Goal: Navigation & Orientation: Find specific page/section

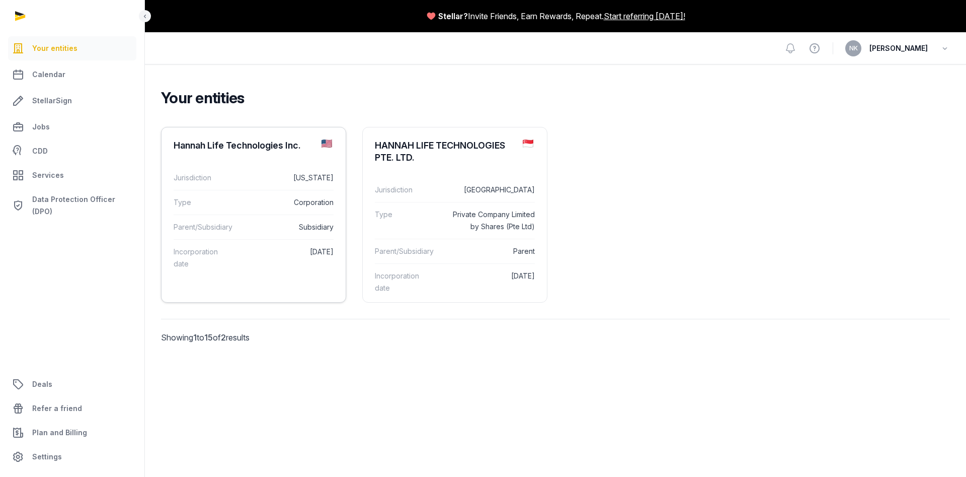
click at [251, 218] on div "Parent/Subsidiary Subsidiary" at bounding box center [254, 226] width 160 height 25
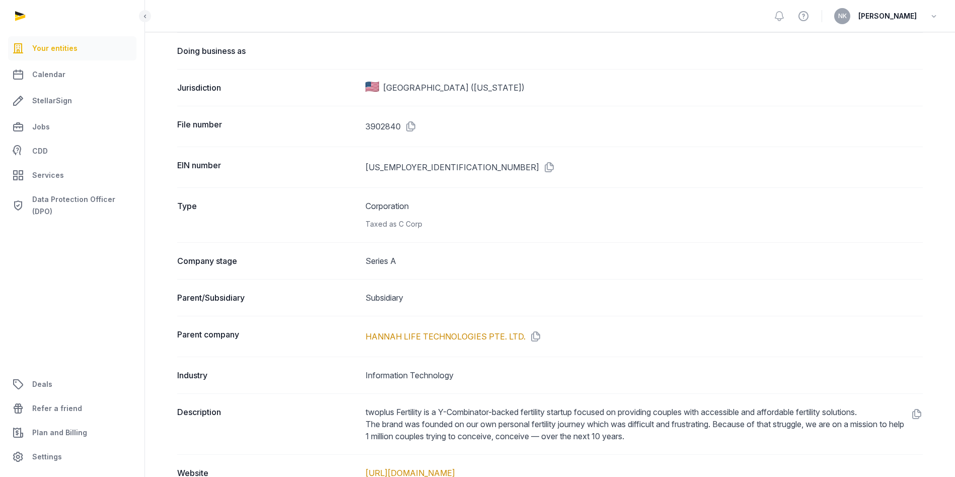
scroll to position [83, 0]
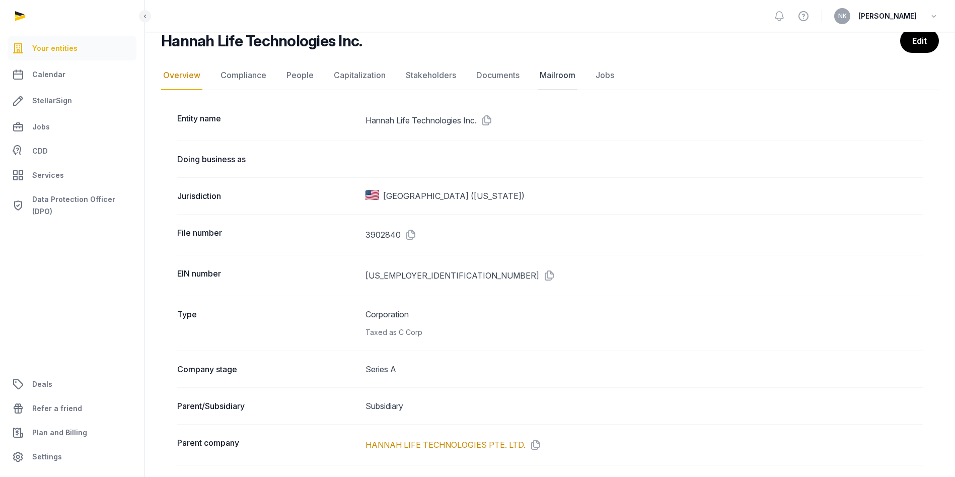
click at [559, 65] on link "Mailroom" at bounding box center [558, 75] width 40 height 29
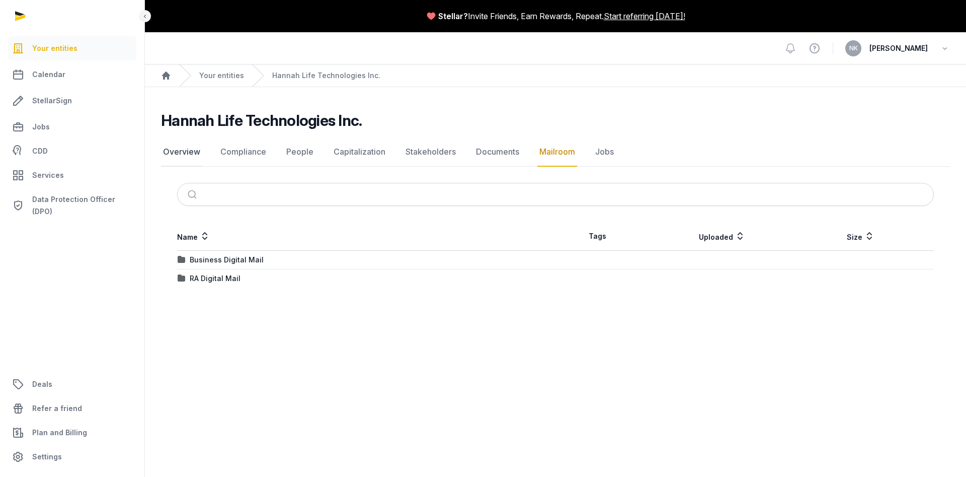
click at [168, 154] on link "Overview" at bounding box center [181, 151] width 41 height 29
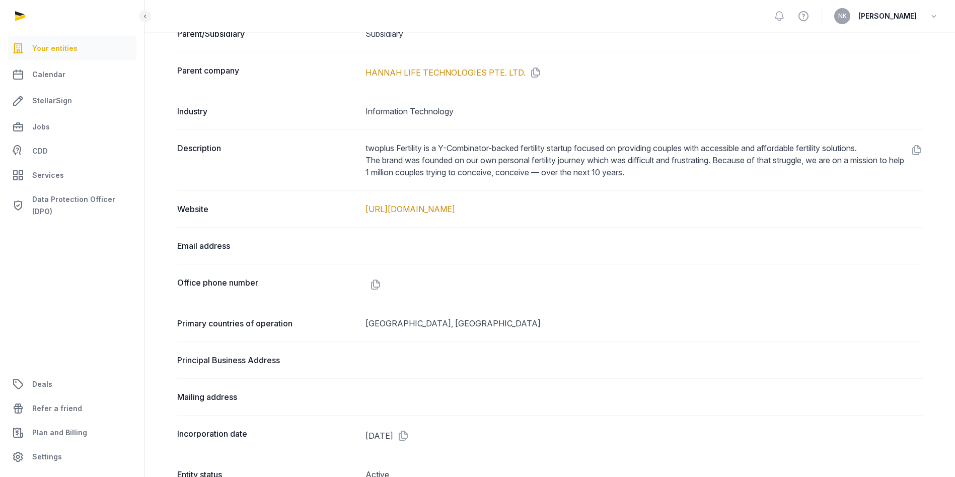
scroll to position [490, 0]
